Goal: Ask a question

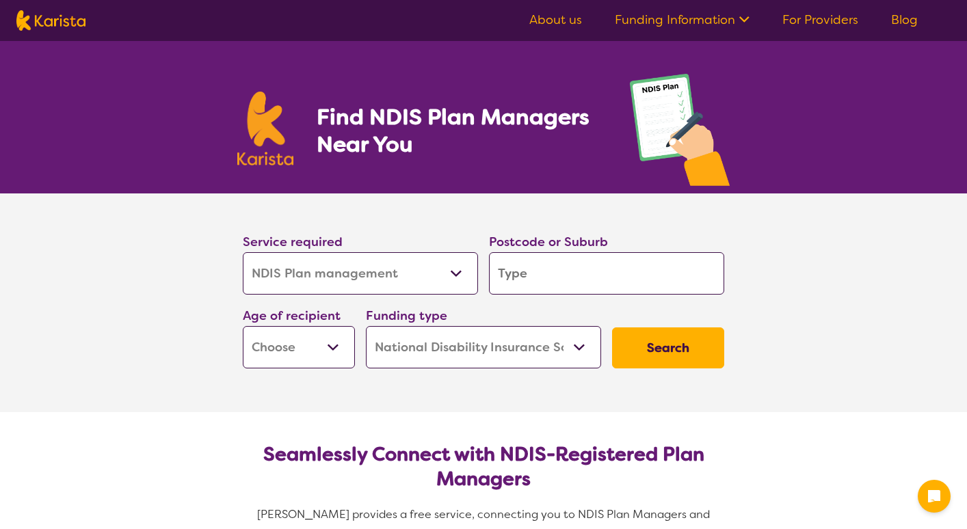
select select "NDIS Plan management"
select select "NDIS"
select select "NDIS Plan management"
select select "NDIS"
click at [516, 276] on input "search" at bounding box center [606, 273] width 235 height 42
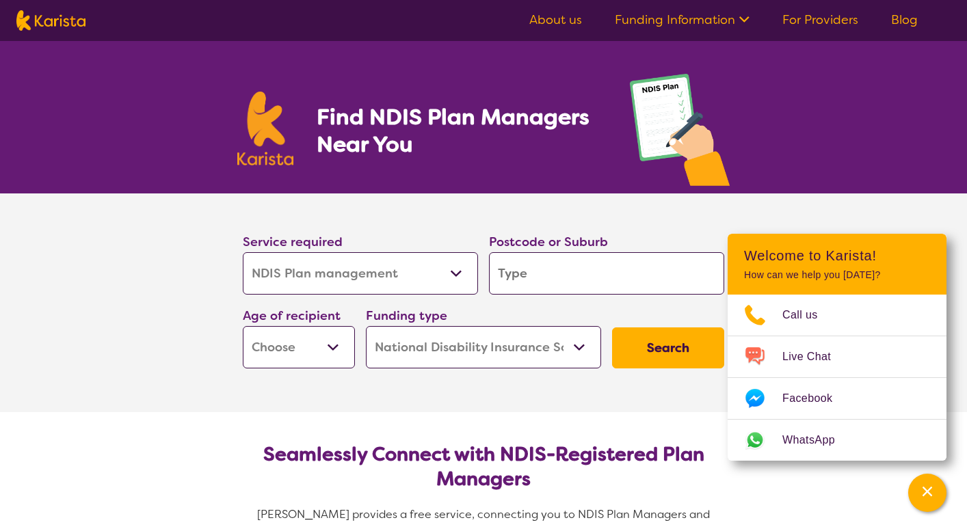
type input "3079"
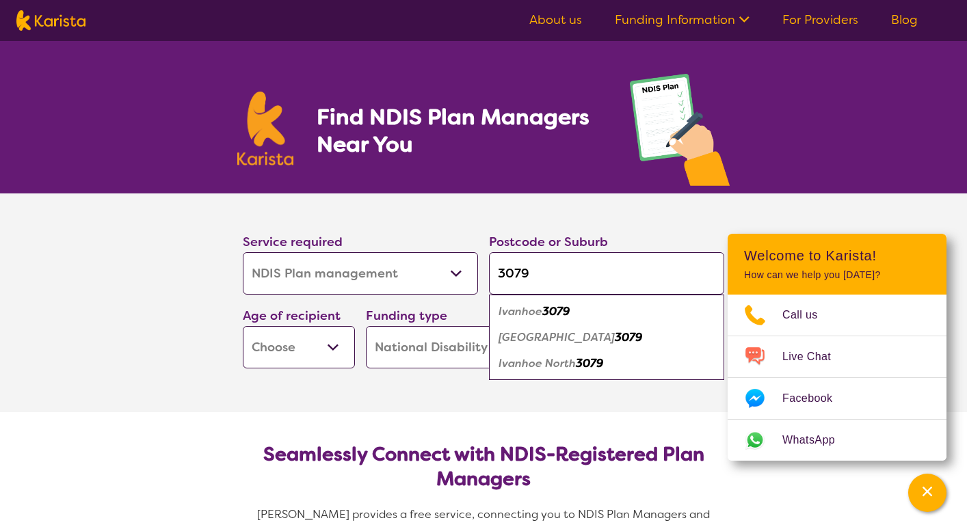
click at [460, 277] on select "Allied Health Assistant Assessment ([MEDICAL_DATA] or [MEDICAL_DATA]) Behaviour…" at bounding box center [360, 273] width 235 height 42
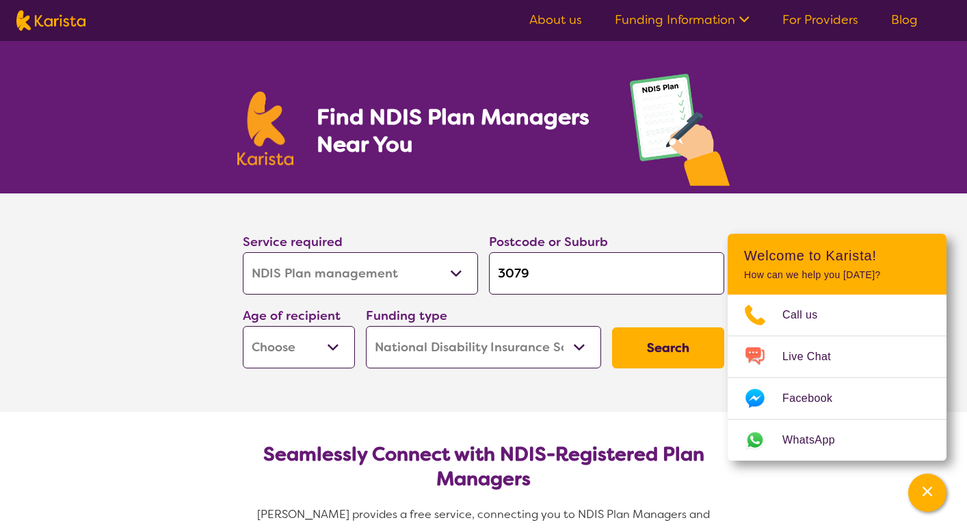
click at [243, 252] on select "Allied Health Assistant Assessment ([MEDICAL_DATA] or [MEDICAL_DATA]) Behaviour…" at bounding box center [360, 273] width 235 height 42
click at [327, 341] on select "Early Childhood - 0 to 9 Child - 10 to 11 Adolescent - 12 to 17 Adult - 18 to 6…" at bounding box center [299, 347] width 112 height 42
select select "AD"
click at [243, 326] on select "Early Childhood - 0 to 9 Child - 10 to 11 Adolescent - 12 to 17 Adult - 18 to 6…" at bounding box center [299, 347] width 112 height 42
select select "AD"
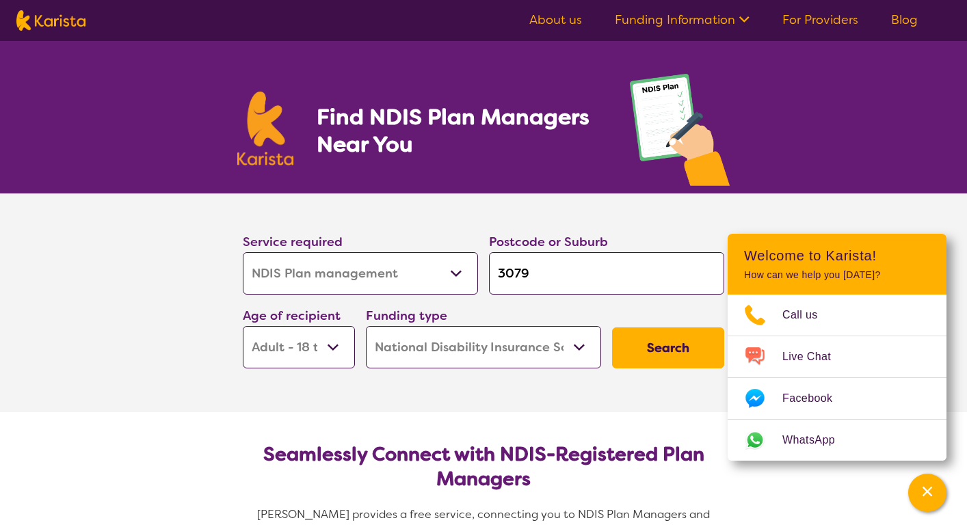
click at [494, 356] on select "Home Care Package (HCP) National Disability Insurance Scheme (NDIS) I don't know" at bounding box center [483, 347] width 235 height 42
select select "i-don-t-know"
click at [366, 326] on select "Home Care Package (HCP) National Disability Insurance Scheme (NDIS) I don't know" at bounding box center [483, 347] width 235 height 42
select select "i-don-t-know"
click at [636, 341] on button "Search" at bounding box center [668, 348] width 112 height 41
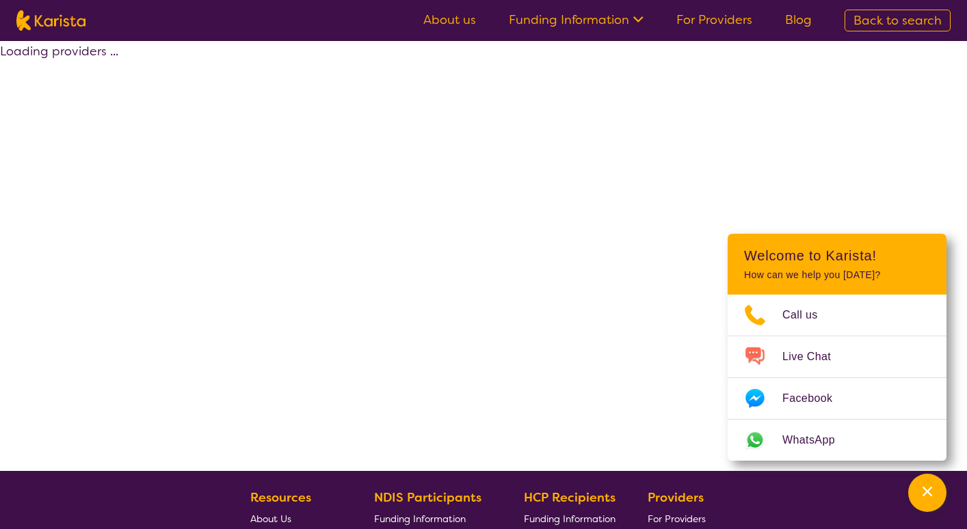
select select "NDIS Plan management"
select select "AD"
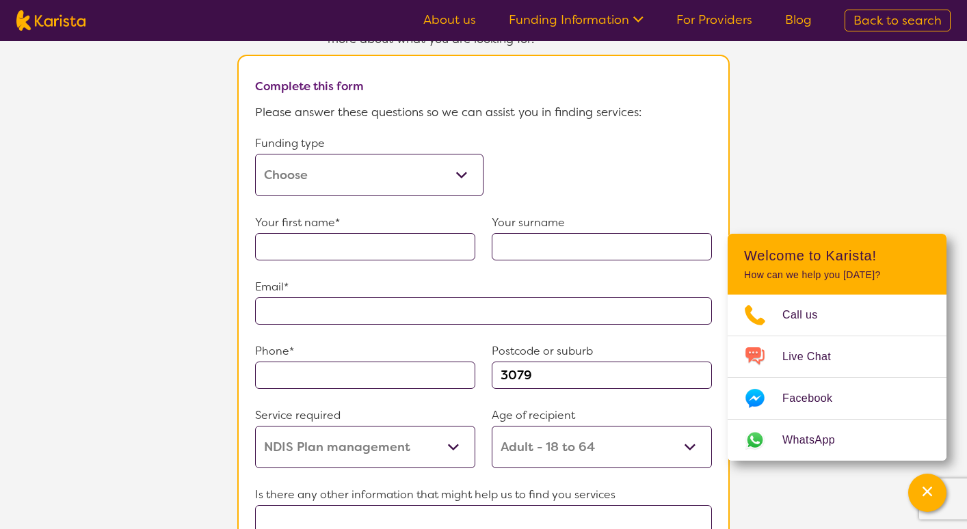
scroll to position [752, 0]
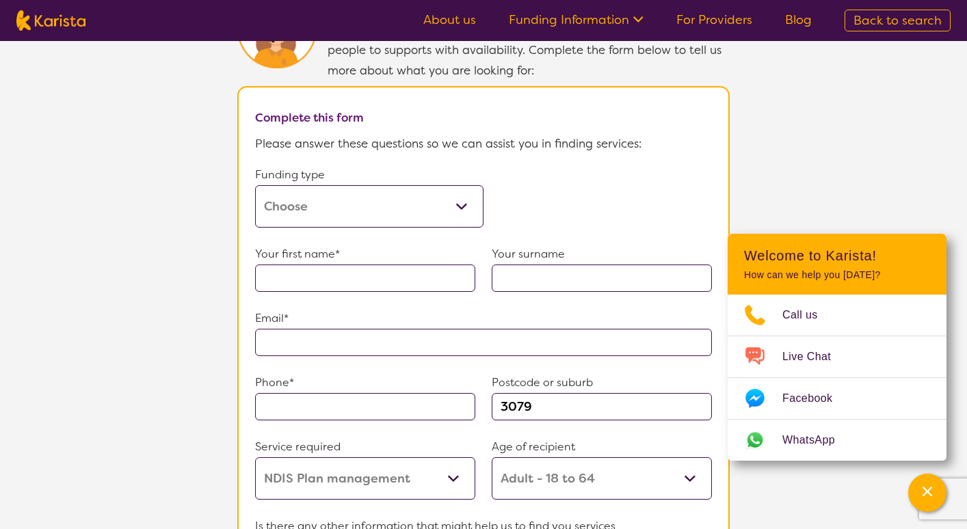
click at [440, 206] on select "Home Care Package (HCP) Home Care Package - Level 1 Home Care Package - Level 2…" at bounding box center [369, 206] width 228 height 42
select select "i-don-t-know"
click at [255, 185] on select "Home Care Package (HCP) Home Care Package - Level 1 Home Care Package - Level 2…" at bounding box center [369, 206] width 228 height 42
click at [372, 276] on input "text" at bounding box center [365, 278] width 220 height 27
type input "[PERSON_NAME]"
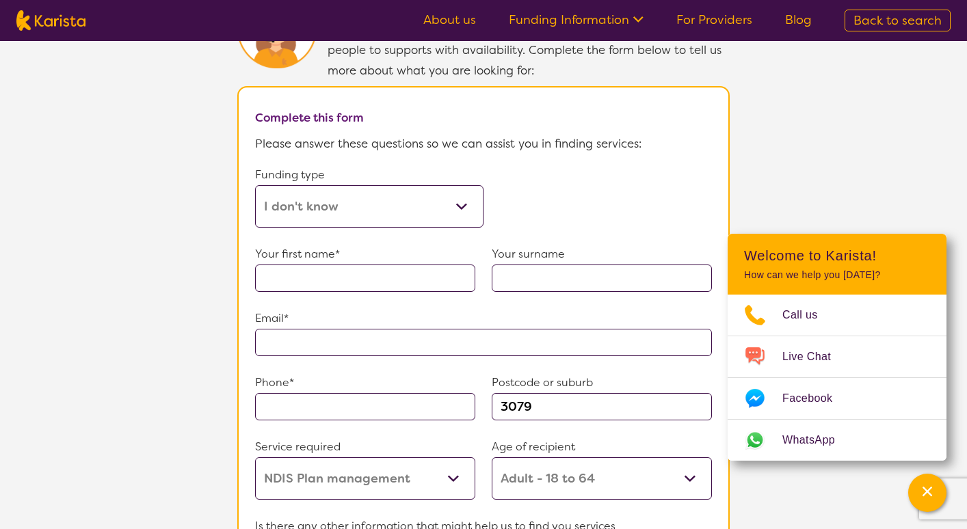
type input "hartslief"
type input "**********"
type input "0400212949"
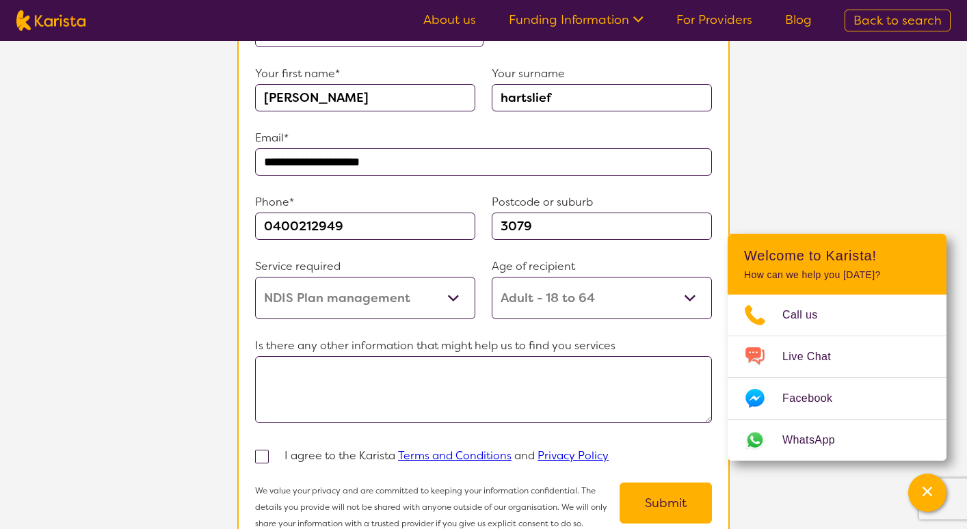
scroll to position [957, 0]
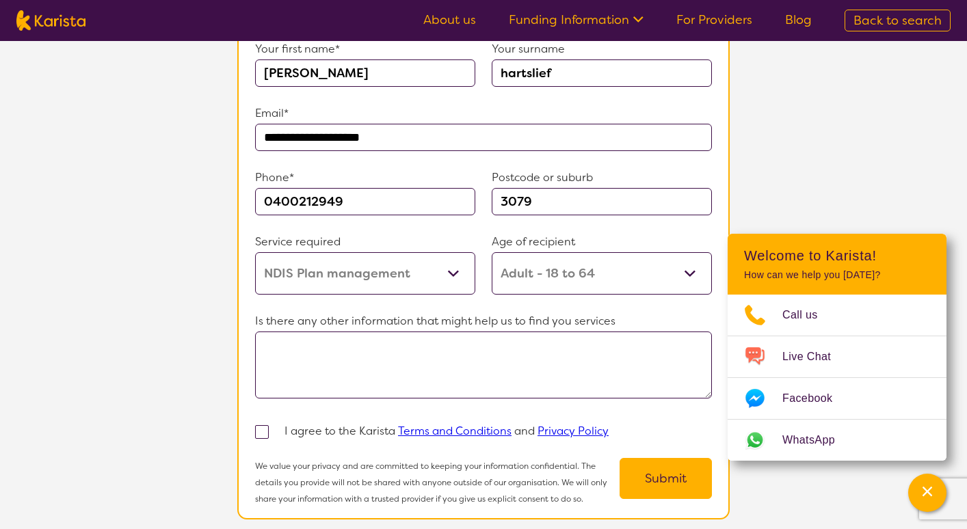
click at [342, 364] on textarea at bounding box center [483, 365] width 457 height 67
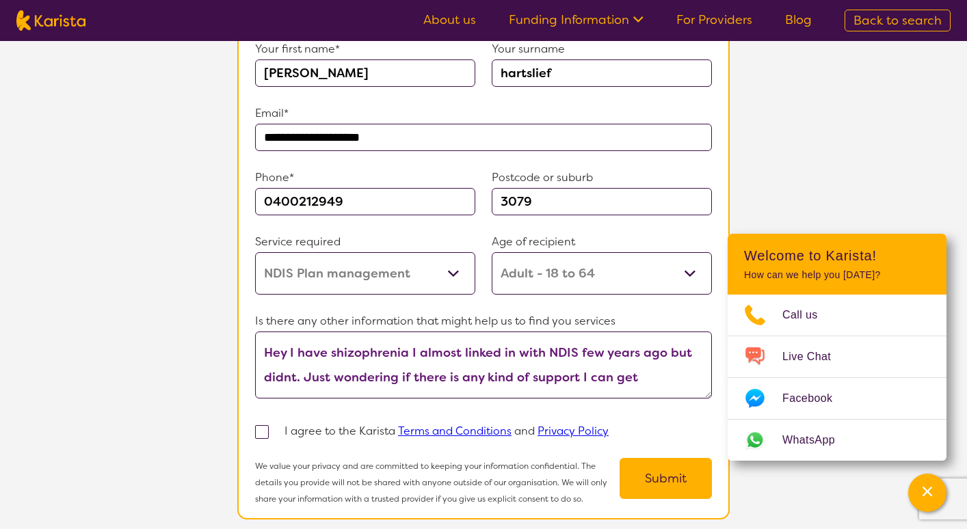
type textarea "Hey I have shizophrenia I almost linked in with NDIS few years ago but didnt. J…"
click at [270, 423] on label at bounding box center [269, 431] width 29 height 16
click at [276, 427] on input "checkbox" at bounding box center [280, 431] width 9 height 9
checkbox input "true"
select select "NDIS Plan management"
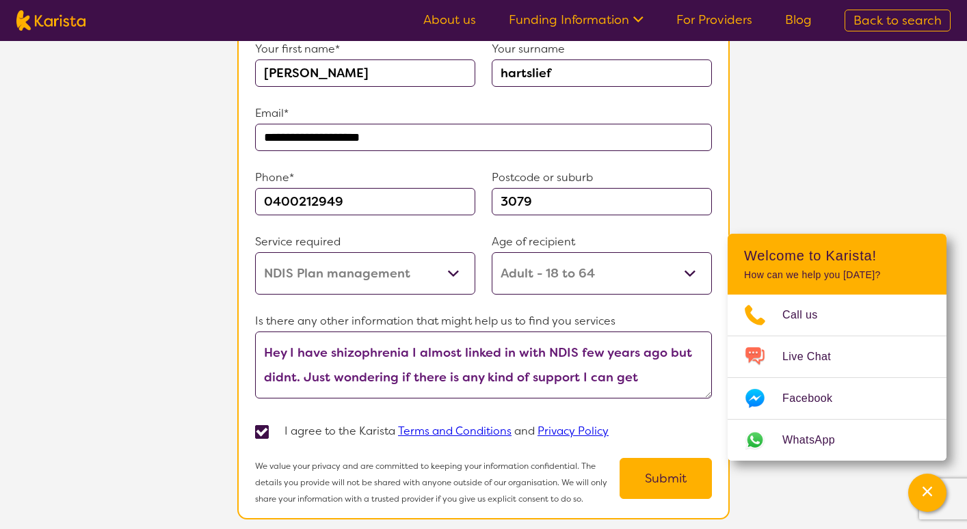
select select "AD"
select select "NDIS"
select select "NDIS Plan management"
select select "AD"
select select "NDIS"
